Goal: Navigation & Orientation: Find specific page/section

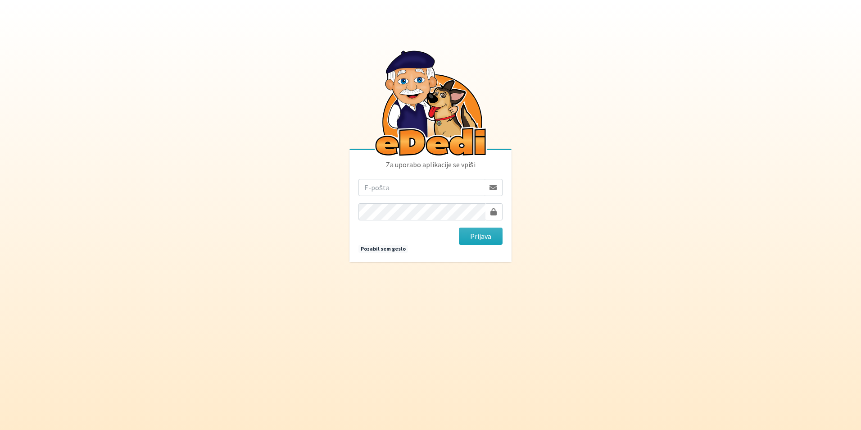
type input "[EMAIL_ADDRESS][DOMAIN_NAME]"
click at [485, 245] on div "Za uporabo aplikacije se vpiši sasapozun@gmail.com Prijava Pozabil sem geslo" at bounding box center [430, 206] width 162 height 112
click at [481, 239] on button "Prijava" at bounding box center [481, 235] width 44 height 17
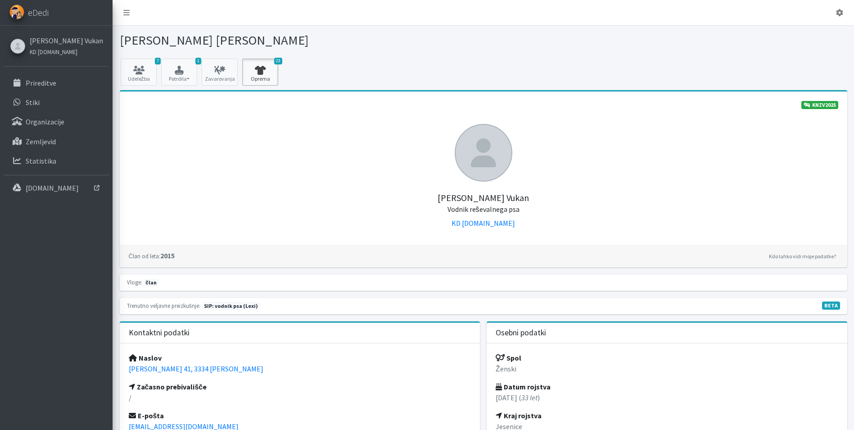
click at [263, 71] on icon at bounding box center [260, 70] width 31 height 9
click at [179, 68] on icon "button" at bounding box center [179, 70] width 31 height 9
click at [147, 63] on link "7 Udeležba" at bounding box center [139, 72] width 36 height 27
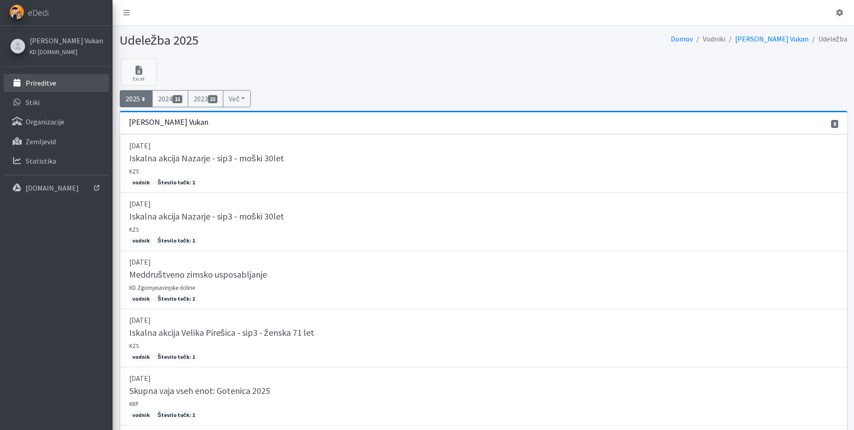
click at [76, 90] on link "Prireditve" at bounding box center [56, 83] width 105 height 18
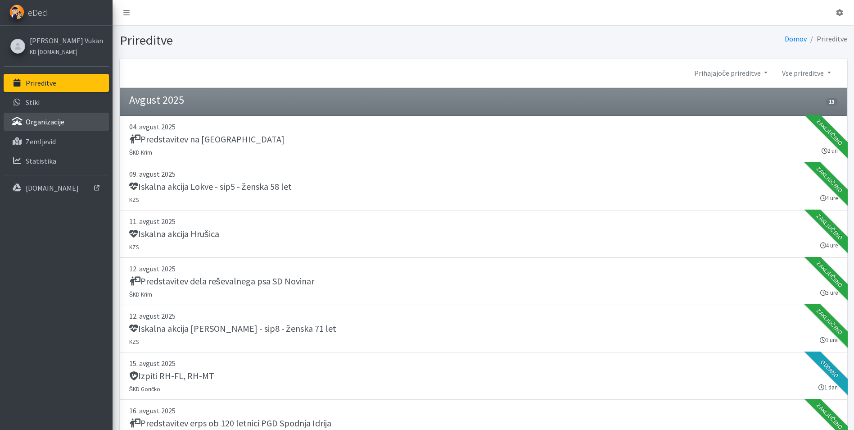
click at [62, 117] on link "Organizacije" at bounding box center [56, 122] width 105 height 18
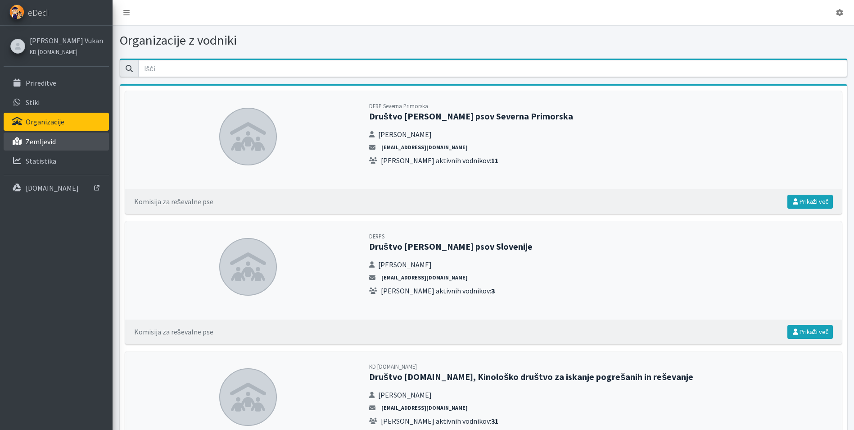
click at [63, 138] on link "Zemljevid" at bounding box center [56, 141] width 105 height 18
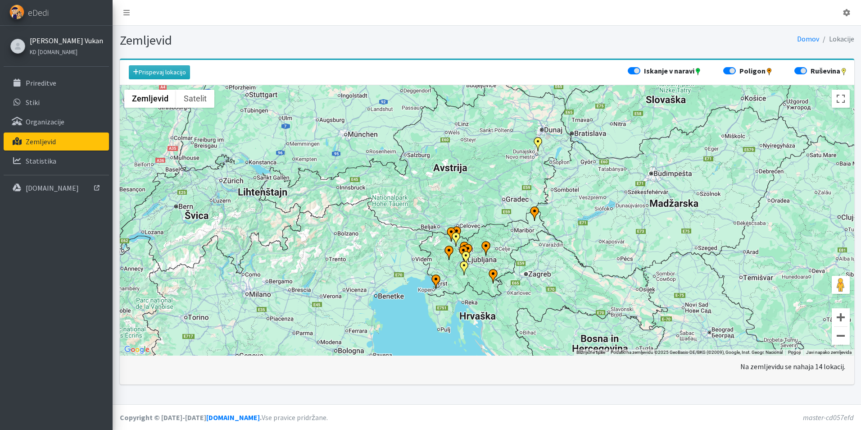
click at [62, 39] on link "[PERSON_NAME] Vukan" at bounding box center [66, 40] width 73 height 11
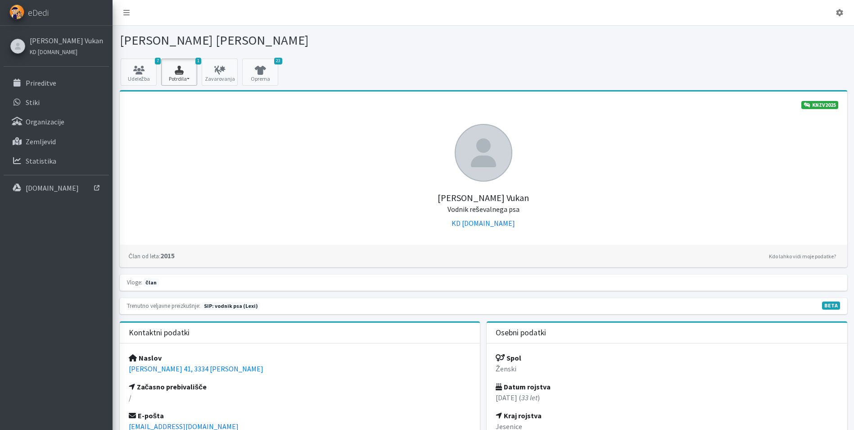
click at [180, 71] on icon "button" at bounding box center [179, 70] width 31 height 9
click at [198, 96] on link "SIP 2025 2/2" at bounding box center [197, 97] width 71 height 14
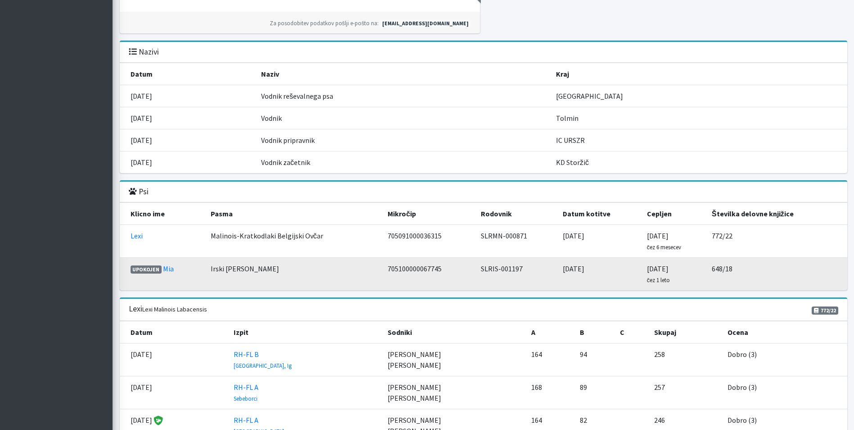
scroll to position [945, 0]
